Goal: Check status: Check status

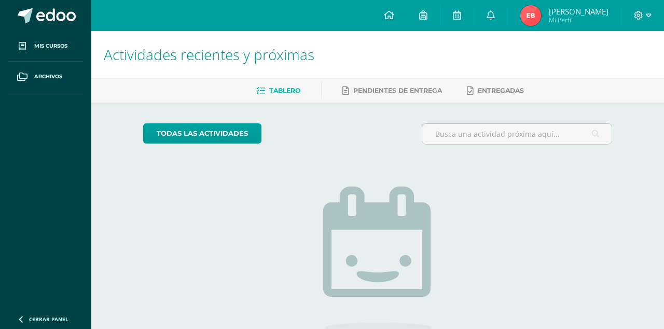
click at [529, 16] on img at bounding box center [530, 15] width 21 height 21
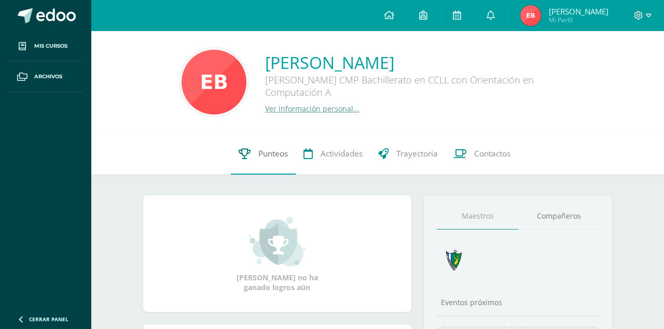
click at [270, 157] on span "Punteos" at bounding box center [273, 153] width 30 height 11
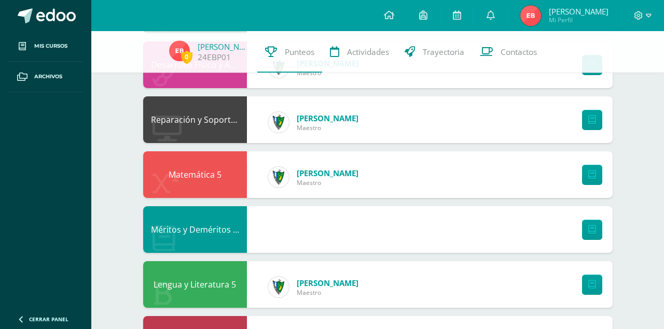
scroll to position [453, 0]
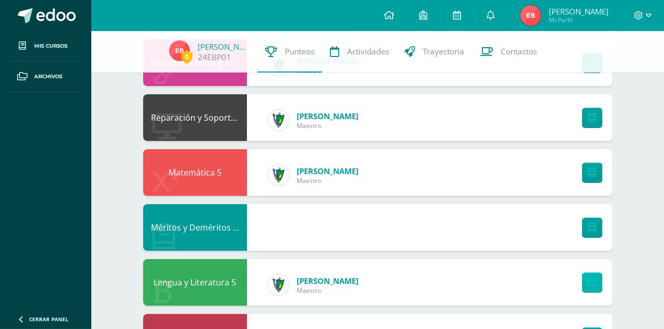
click at [586, 275] on link at bounding box center [592, 283] width 20 height 20
